Goal: Task Accomplishment & Management: Manage account settings

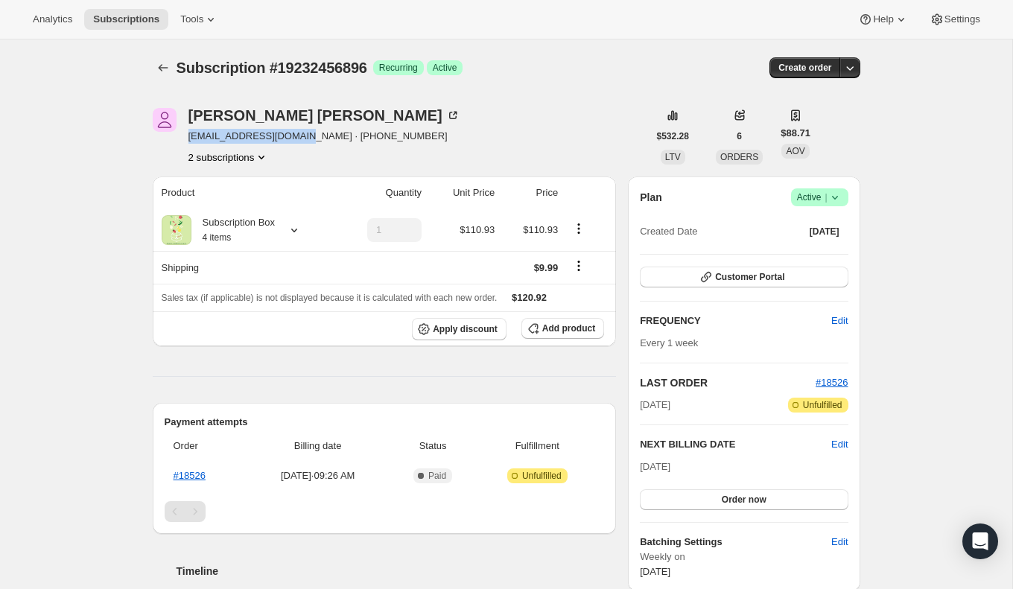
drag, startPoint x: 302, startPoint y: 136, endPoint x: 186, endPoint y: 135, distance: 115.5
click at [186, 135] on div "[PERSON_NAME] [EMAIL_ADDRESS][DOMAIN_NAME] · [PHONE_NUMBER] 2 subscriptions" at bounding box center [400, 136] width 495 height 57
copy span "[EMAIL_ADDRESS][DOMAIN_NAME]"
click at [403, 95] on div "[PERSON_NAME] [EMAIL_ADDRESS][DOMAIN_NAME] · [PHONE_NUMBER] 2 subscriptions $53…" at bounding box center [501, 558] width 720 height 949
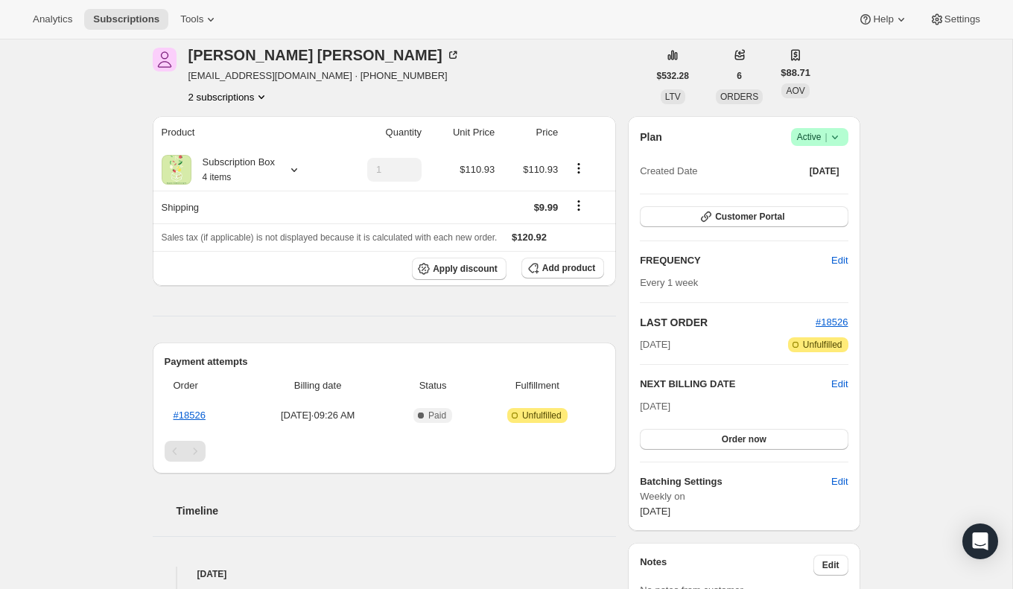
scroll to position [12, 0]
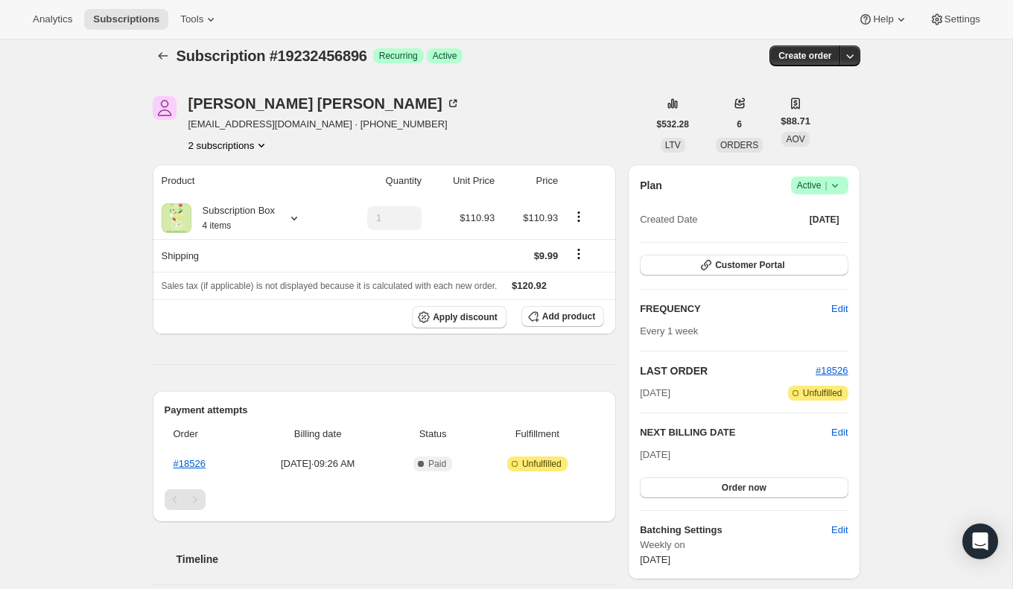
click at [267, 143] on icon "Product actions" at bounding box center [261, 145] width 15 height 15
click at [250, 175] on span "13573980352" at bounding box center [227, 172] width 104 height 15
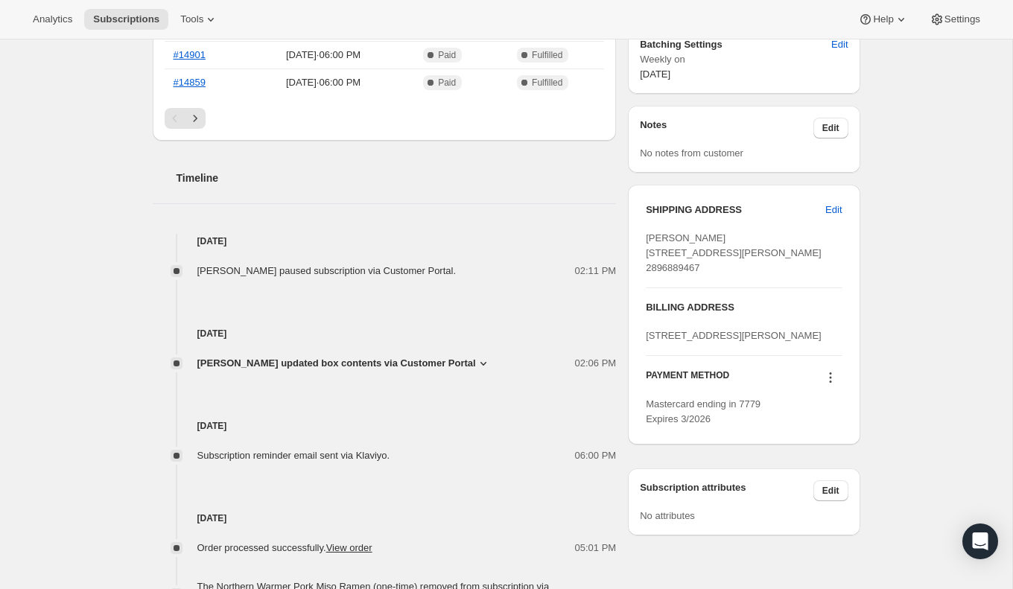
scroll to position [458, 0]
